Goal: Navigation & Orientation: Find specific page/section

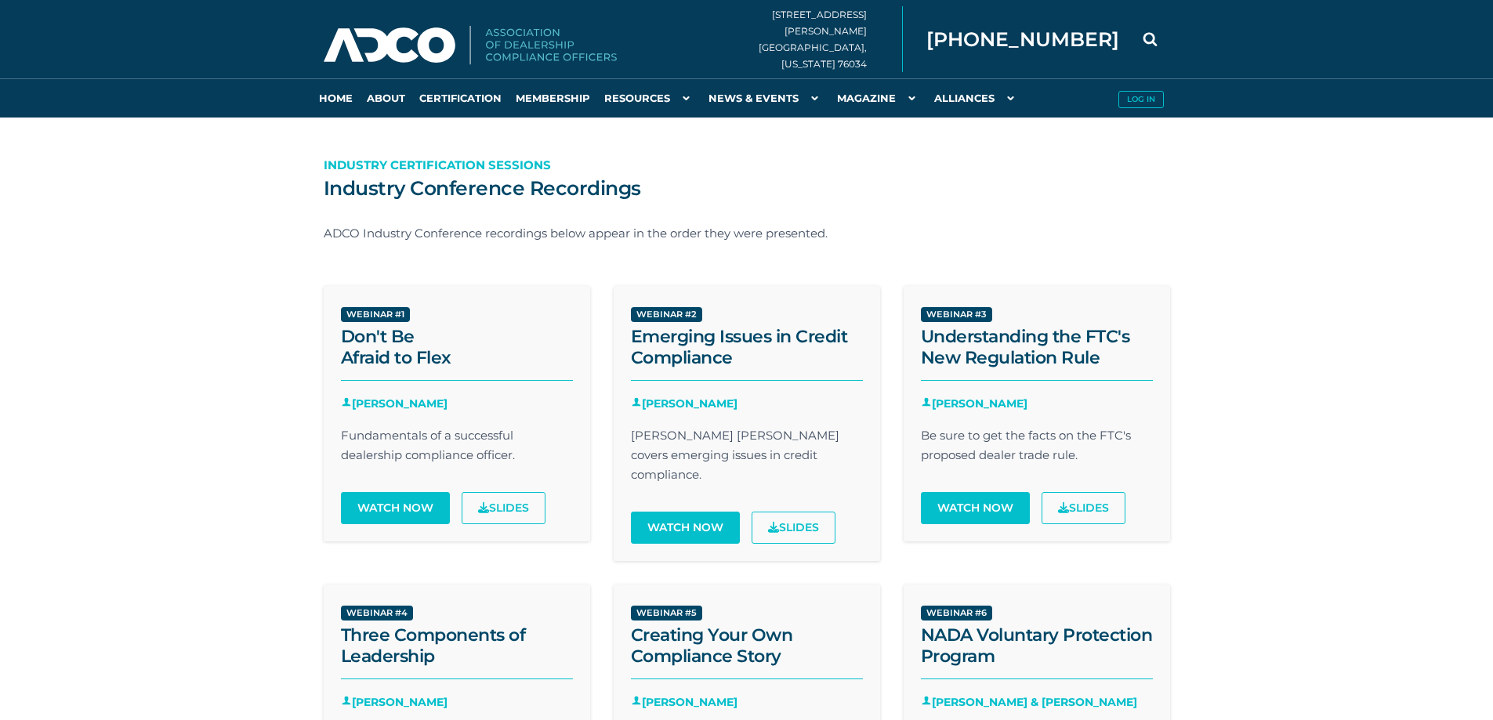
drag, startPoint x: 1271, startPoint y: 2, endPoint x: 966, endPoint y: 154, distance: 340.7
